Goal: Task Accomplishment & Management: Use online tool/utility

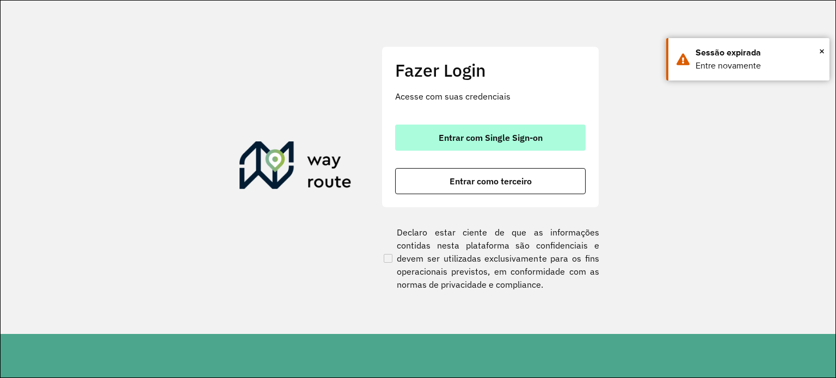
click at [446, 136] on span "Entrar com Single Sign-on" at bounding box center [491, 137] width 104 height 9
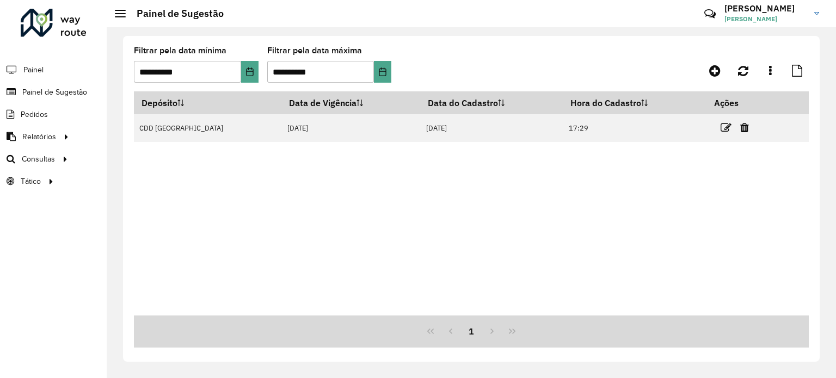
click at [722, 126] on icon at bounding box center [726, 127] width 11 height 11
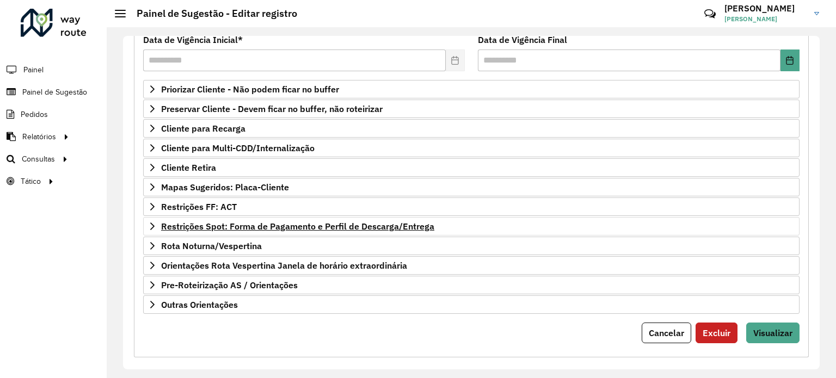
scroll to position [160, 0]
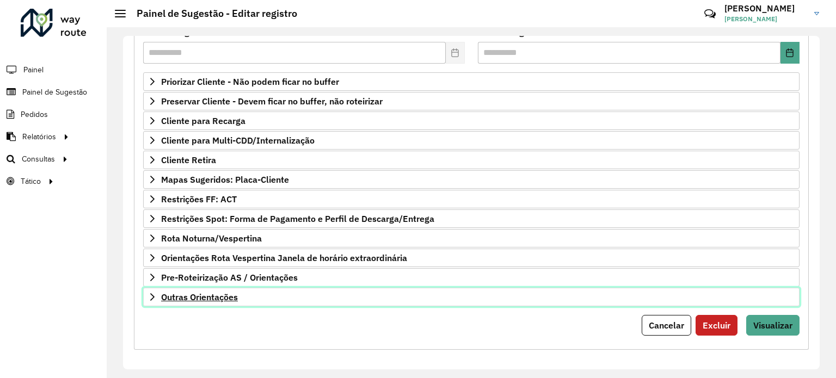
click at [227, 293] on span "Outras Orientações" at bounding box center [199, 297] width 77 height 9
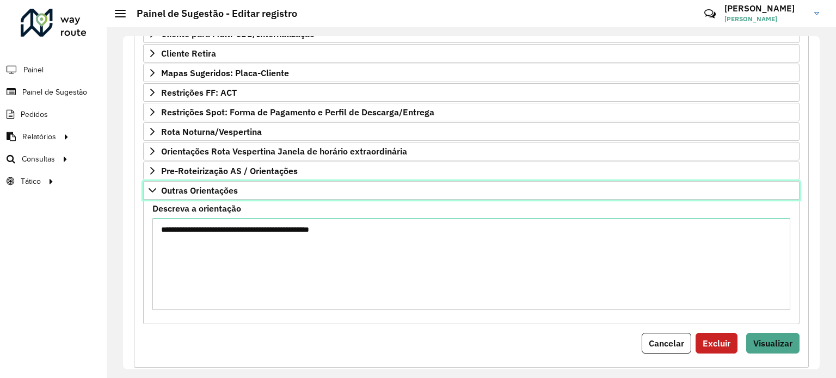
scroll to position [272, 0]
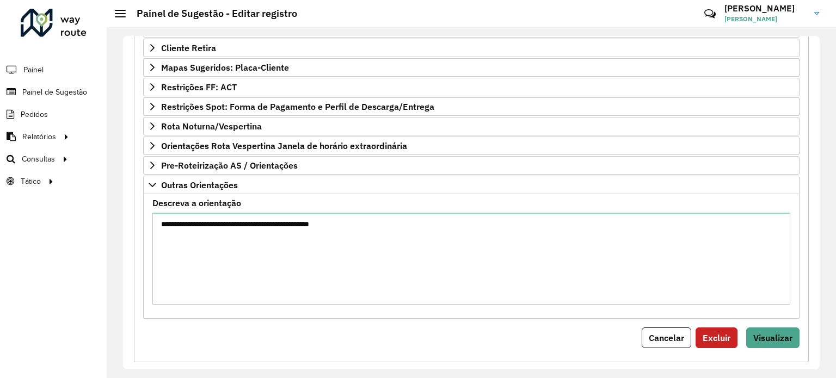
click at [212, 196] on label "Descreva a orientação" at bounding box center [196, 202] width 89 height 13
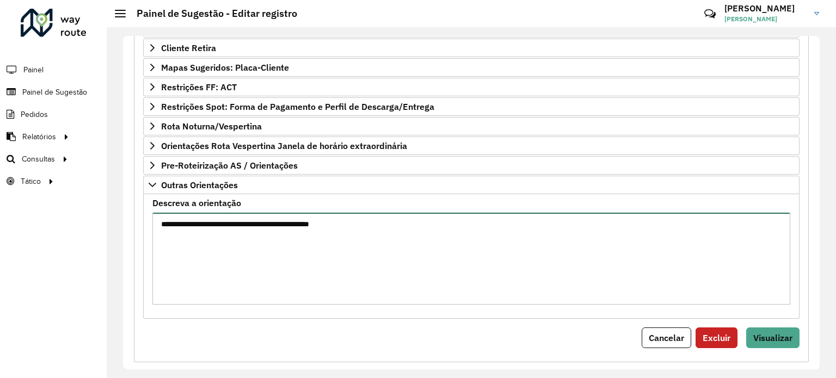
click at [212, 213] on textarea "**********" at bounding box center [471, 259] width 638 height 92
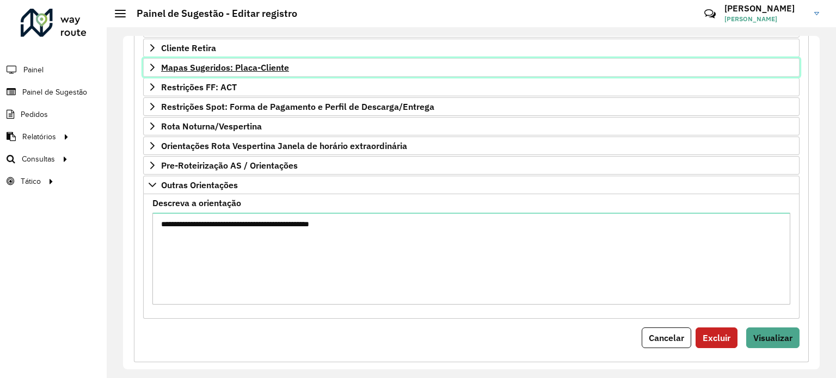
click at [236, 67] on span "Mapas Sugeridos: Placa-Cliente" at bounding box center [225, 67] width 128 height 9
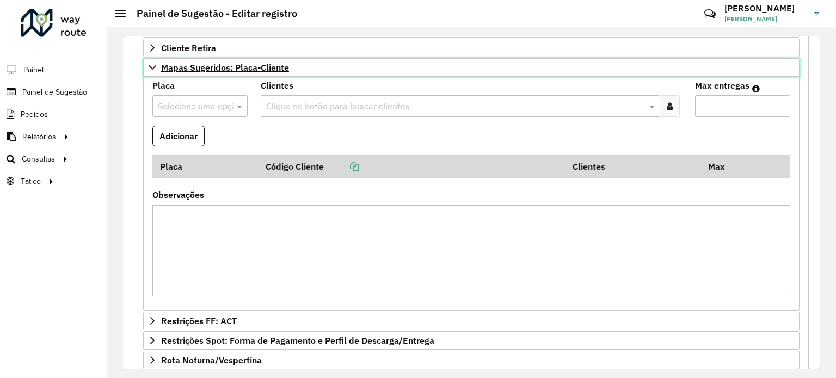
click at [223, 67] on span "Mapas Sugeridos: Placa-Cliente" at bounding box center [225, 67] width 128 height 9
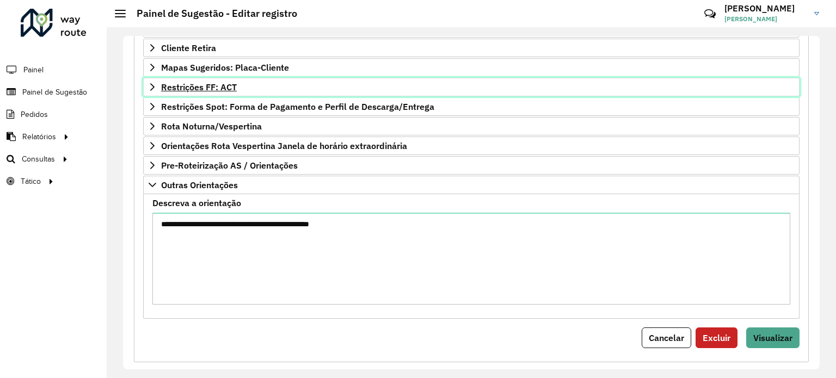
click at [211, 86] on span "Restrições FF: ACT" at bounding box center [199, 87] width 76 height 9
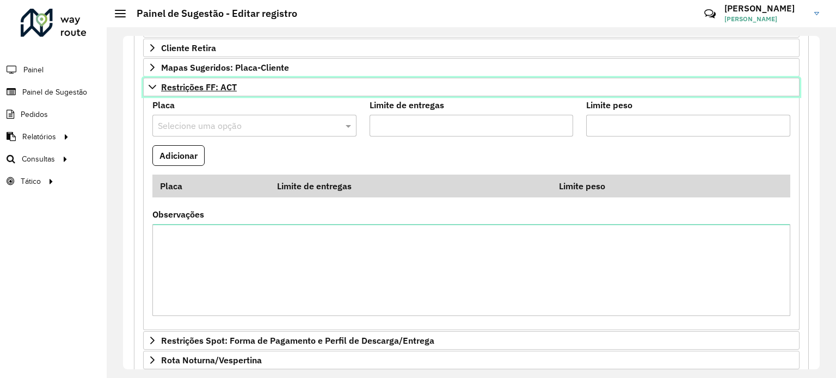
click at [216, 85] on span "Restrições FF: ACT" at bounding box center [199, 87] width 76 height 9
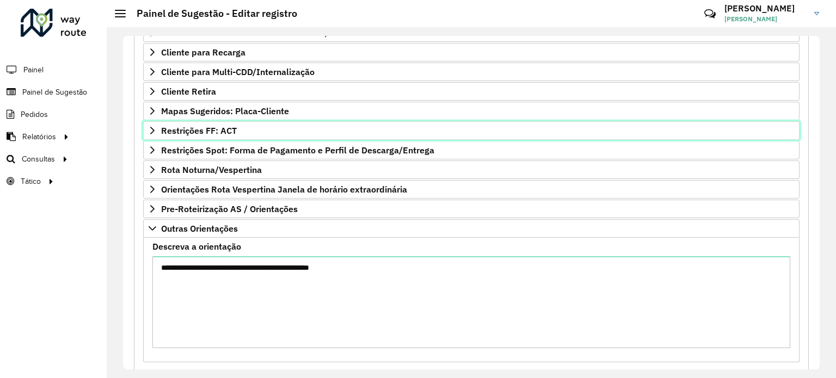
scroll to position [163, 0]
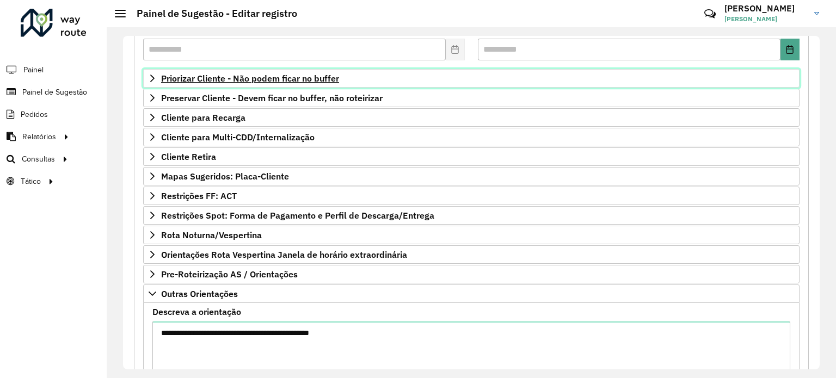
click at [213, 81] on span "Priorizar Cliente - Não podem ficar no buffer" at bounding box center [250, 78] width 178 height 9
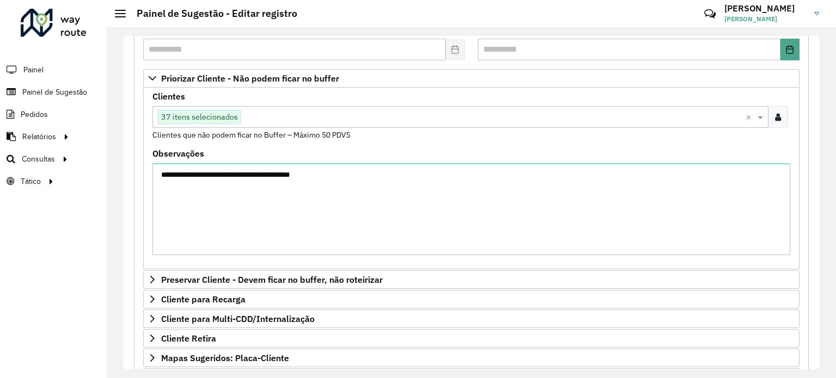
click at [259, 120] on input "text" at bounding box center [493, 117] width 504 height 13
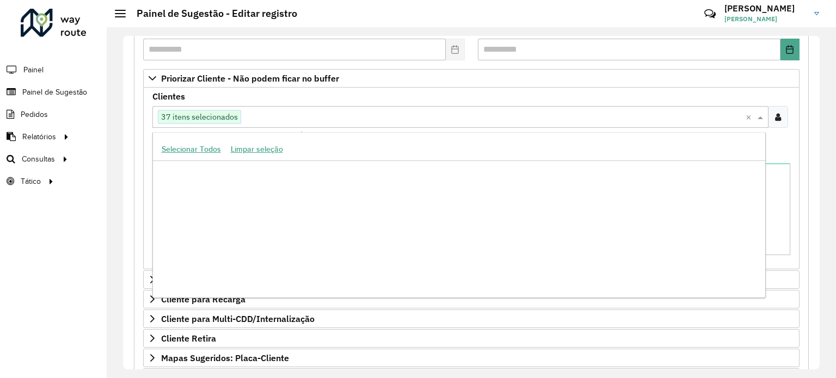
scroll to position [100767, 0]
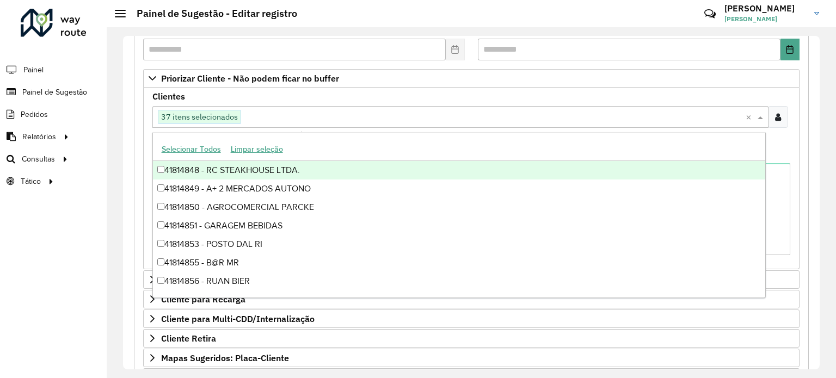
click at [315, 116] on input "text" at bounding box center [493, 117] width 504 height 13
click at [775, 116] on icon at bounding box center [778, 117] width 6 height 9
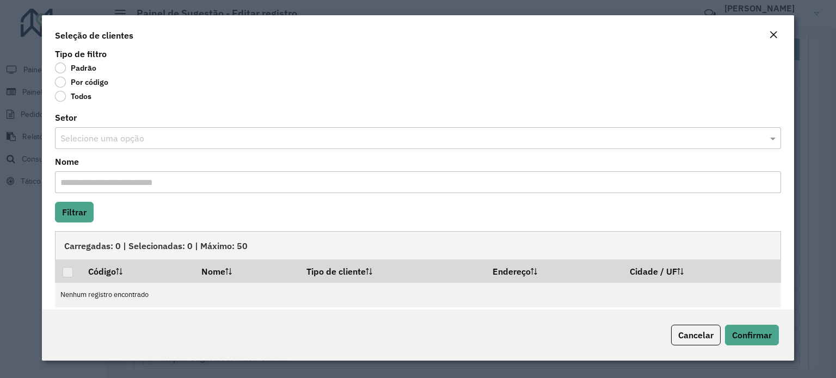
scroll to position [0, 0]
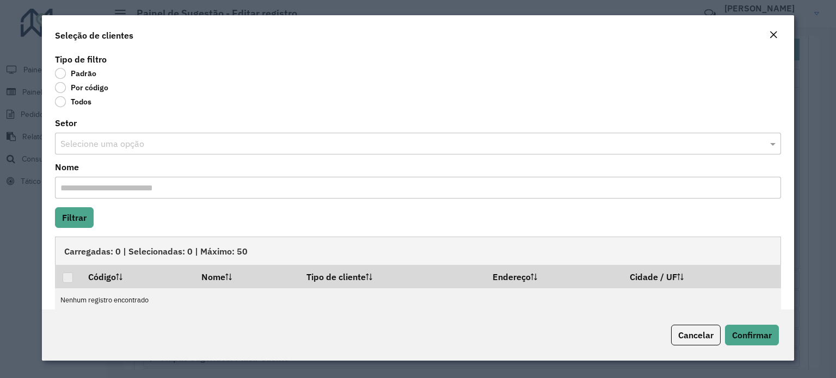
click at [100, 127] on div "Setor Selecione uma opção" at bounding box center [418, 136] width 726 height 35
click at [689, 337] on span "Cancelar" at bounding box center [695, 335] width 35 height 11
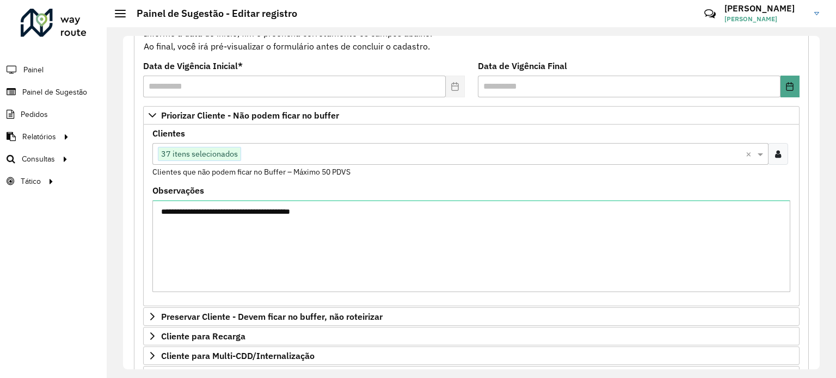
scroll to position [109, 0]
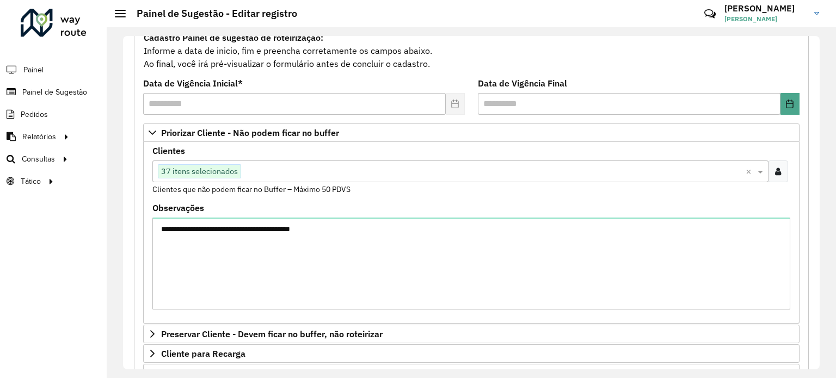
click at [771, 167] on div at bounding box center [778, 172] width 20 height 22
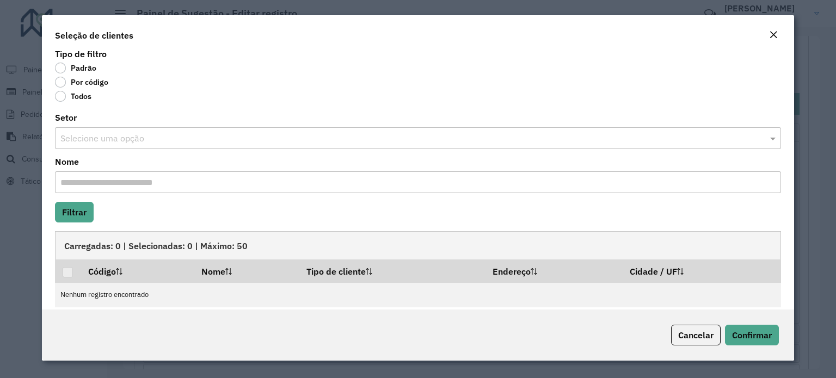
scroll to position [0, 0]
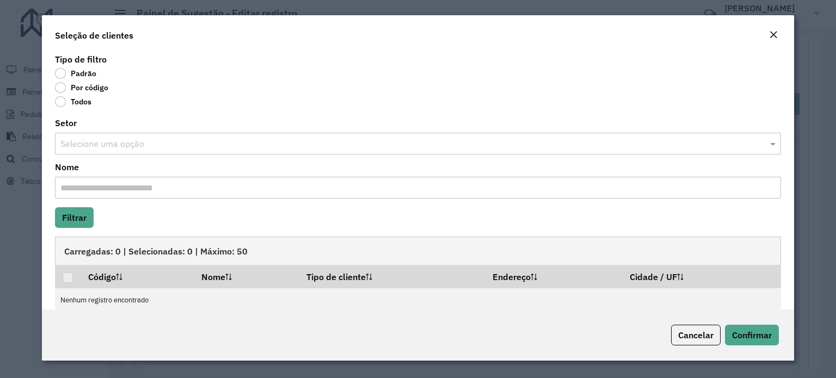
click at [775, 36] on em "Close" at bounding box center [773, 34] width 9 height 9
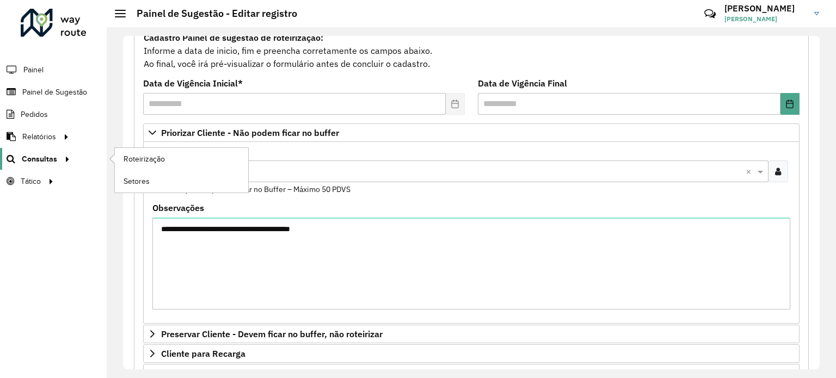
drag, startPoint x: 28, startPoint y: 159, endPoint x: 33, endPoint y: 159, distance: 5.5
click at [28, 159] on span "Consultas" at bounding box center [39, 158] width 35 height 11
click at [151, 158] on span "Roteirização" at bounding box center [146, 158] width 44 height 11
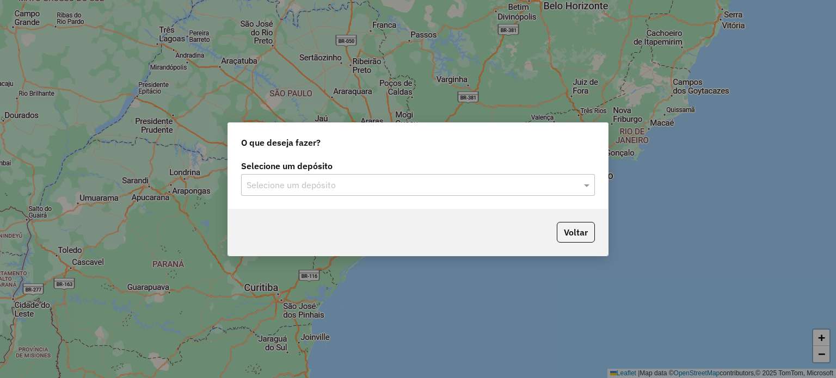
click at [316, 182] on input "text" at bounding box center [407, 185] width 321 height 13
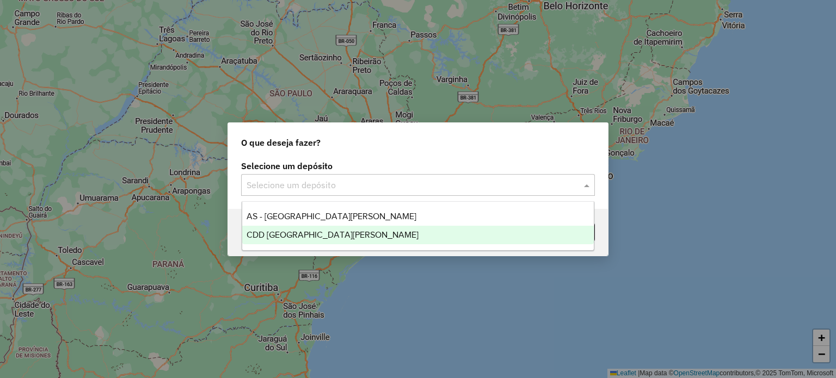
click at [305, 233] on span "CDD [GEOGRAPHIC_DATA]" at bounding box center [333, 234] width 172 height 9
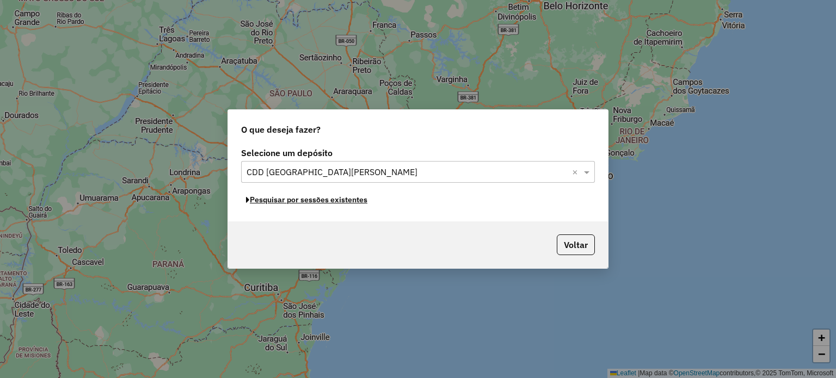
click at [337, 200] on button "Pesquisar por sessões existentes" at bounding box center [306, 200] width 131 height 17
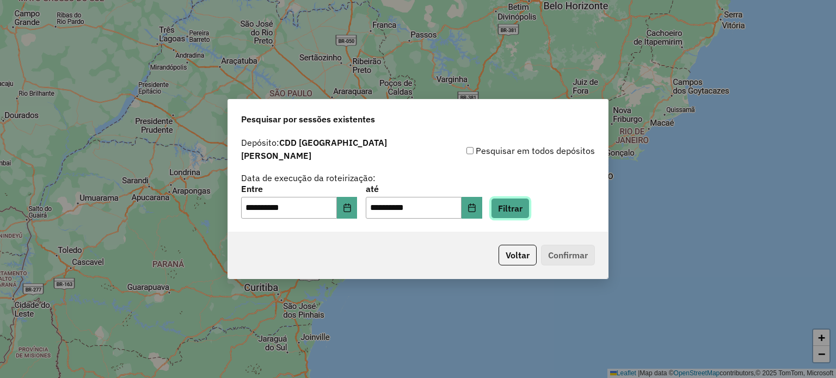
click at [529, 211] on button "Filtrar" at bounding box center [510, 208] width 39 height 21
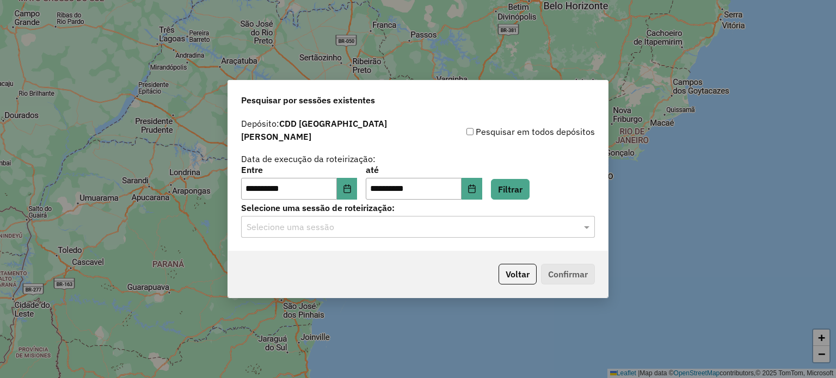
click at [368, 221] on input "text" at bounding box center [407, 227] width 321 height 13
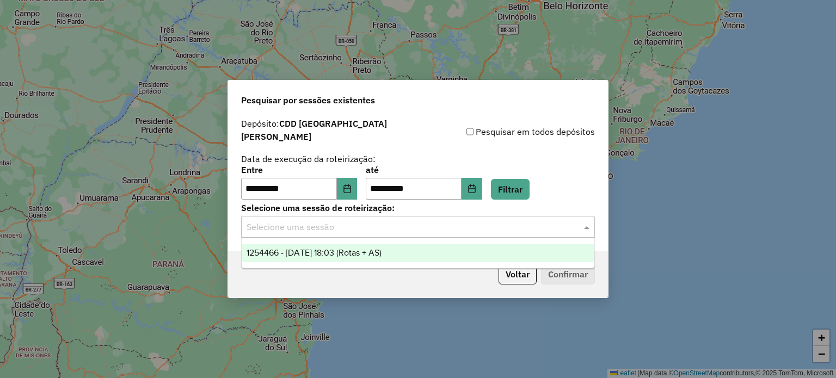
click at [350, 255] on span "1254466 - 28/08/2025 18:03 (Rotas + AS)" at bounding box center [314, 252] width 135 height 9
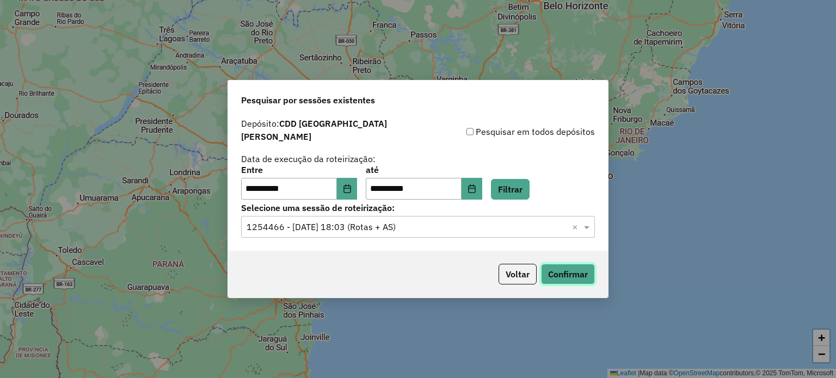
click at [571, 272] on button "Confirmar" at bounding box center [568, 274] width 54 height 21
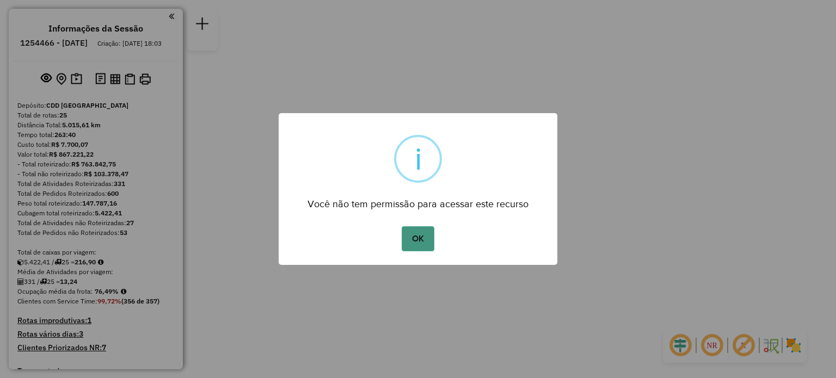
click at [415, 238] on button "OK" at bounding box center [418, 238] width 32 height 25
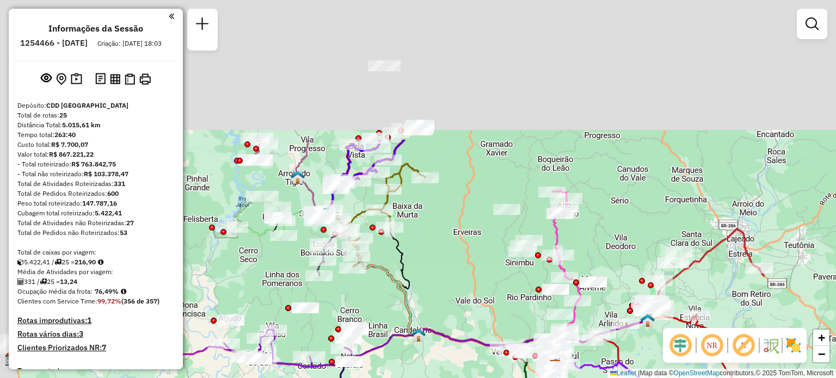
drag, startPoint x: 290, startPoint y: 119, endPoint x: 426, endPoint y: 284, distance: 213.8
click at [426, 290] on div "Janela de atendimento Grade de atendimento Capacidade Transportadoras Veículos …" at bounding box center [418, 189] width 836 height 378
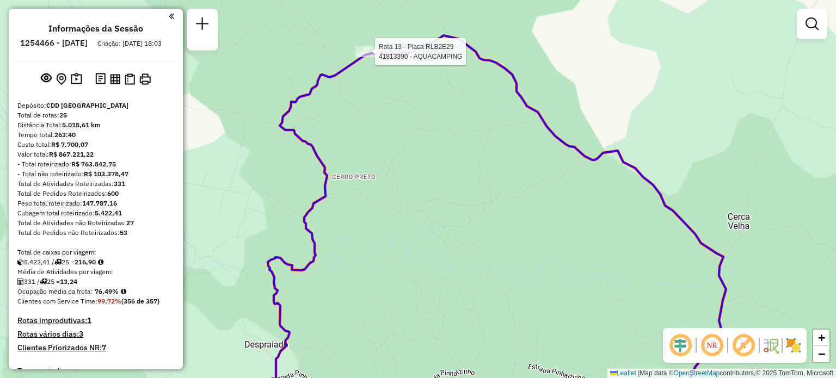
select select "**********"
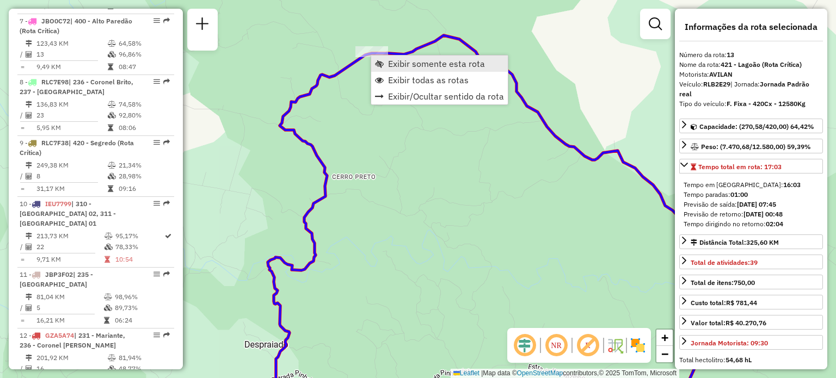
scroll to position [1166, 0]
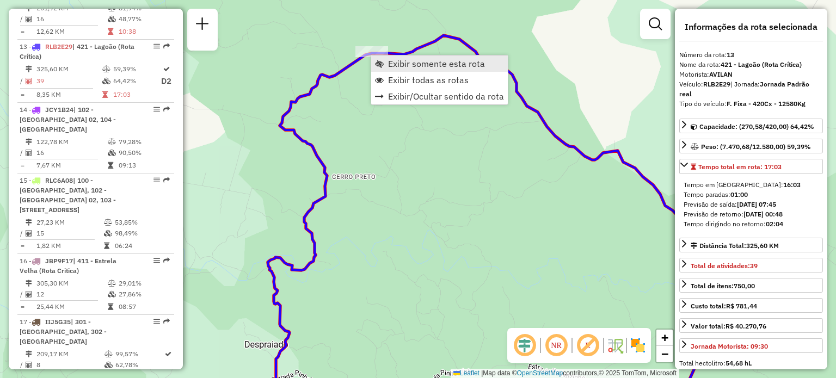
click at [421, 65] on span "Exibir somente esta rota" at bounding box center [436, 63] width 97 height 9
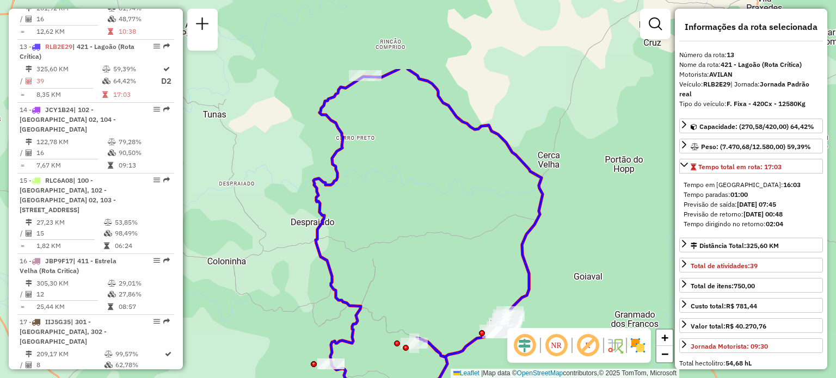
drag, startPoint x: 360, startPoint y: 67, endPoint x: 417, endPoint y: 161, distance: 109.4
click at [417, 161] on div "Janela de atendimento Grade de atendimento Capacidade Transportadoras Veículos …" at bounding box center [418, 189] width 836 height 378
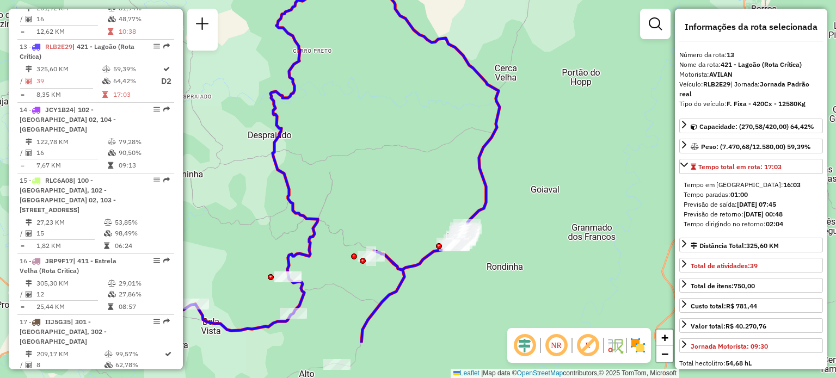
drag, startPoint x: 518, startPoint y: 171, endPoint x: 396, endPoint y: 97, distance: 142.3
click at [396, 97] on div "Janela de atendimento Grade de atendimento Capacidade Transportadoras Veículos …" at bounding box center [418, 189] width 836 height 378
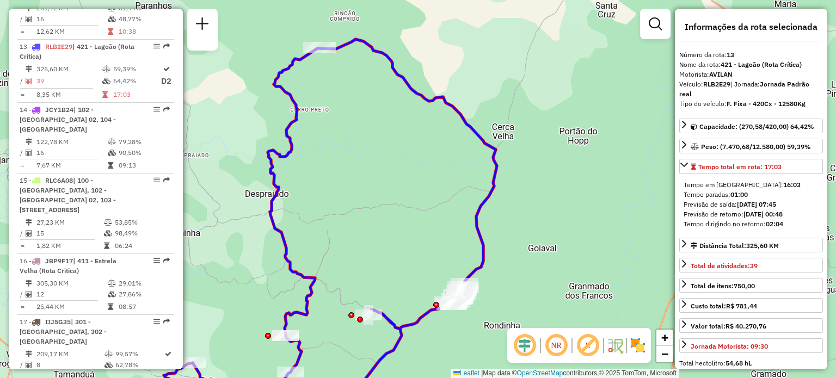
drag, startPoint x: 410, startPoint y: 137, endPoint x: 409, endPoint y: 161, distance: 24.0
click at [409, 161] on div "Janela de atendimento Grade de atendimento Capacidade Transportadoras Veículos …" at bounding box center [418, 189] width 836 height 378
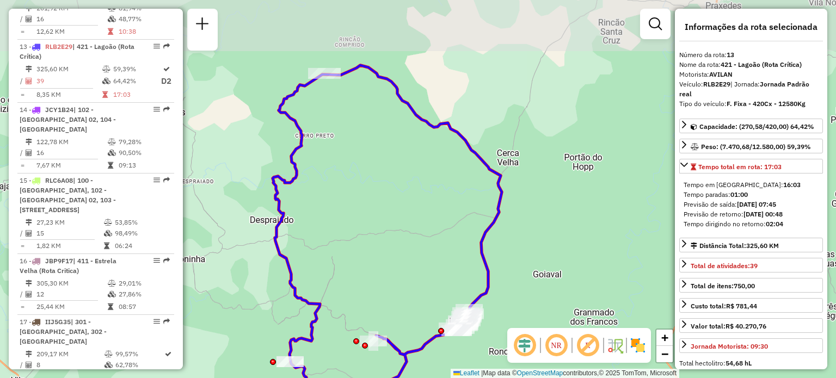
drag, startPoint x: 364, startPoint y: 142, endPoint x: 377, endPoint y: 212, distance: 70.9
click at [377, 212] on div "Janela de atendimento Grade de atendimento Capacidade Transportadoras Veículos …" at bounding box center [418, 189] width 836 height 378
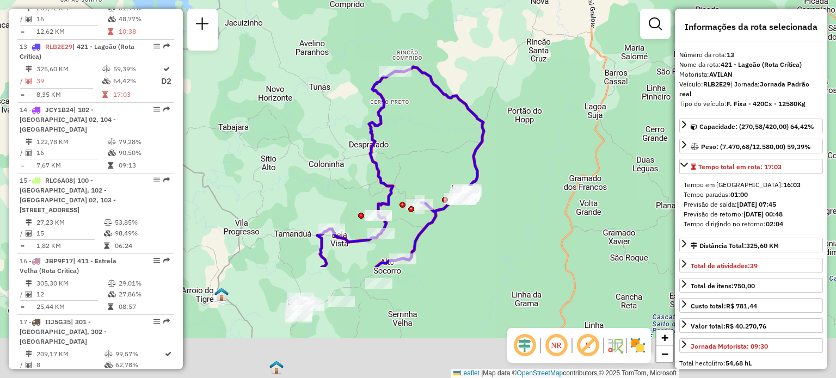
drag, startPoint x: 426, startPoint y: 248, endPoint x: 402, endPoint y: 99, distance: 151.1
click at [402, 99] on div "Janela de atendimento Grade de atendimento Capacidade Transportadoras Veículos …" at bounding box center [418, 189] width 836 height 378
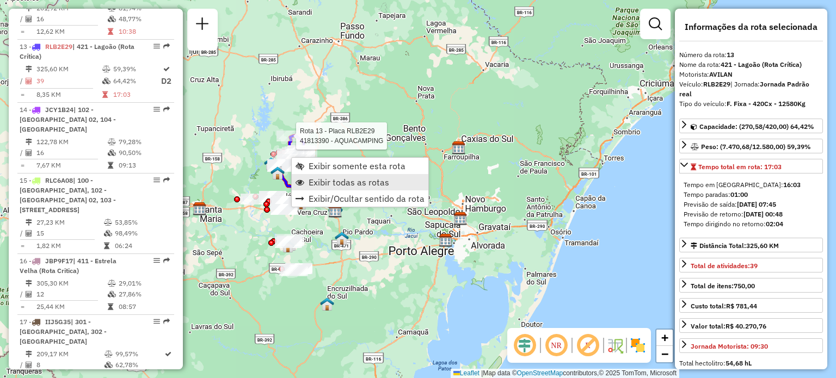
click at [356, 179] on span "Exibir todas as rotas" at bounding box center [349, 182] width 81 height 9
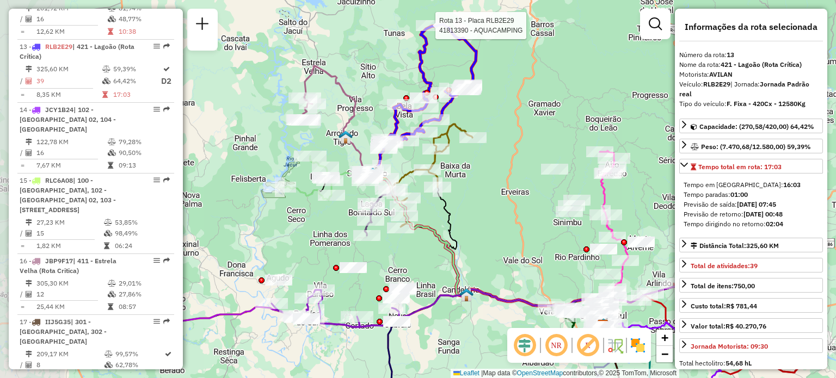
drag, startPoint x: 286, startPoint y: 198, endPoint x: 488, endPoint y: 181, distance: 202.1
click at [488, 181] on div "Rota 13 - Placa RLB2E29 41813390 - AQUACAMPING Janela de atendimento Grade de a…" at bounding box center [418, 189] width 836 height 378
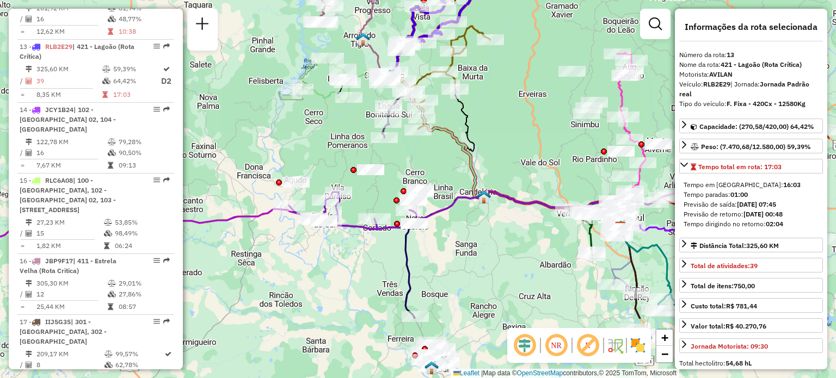
drag, startPoint x: 420, startPoint y: 258, endPoint x: 398, endPoint y: 137, distance: 123.8
click at [398, 142] on div "Rota 13 - Placa RLB2E29 41813390 - AQUACAMPING Janela de atendimento Grade de a…" at bounding box center [418, 189] width 836 height 378
